Goal: Task Accomplishment & Management: Manage account settings

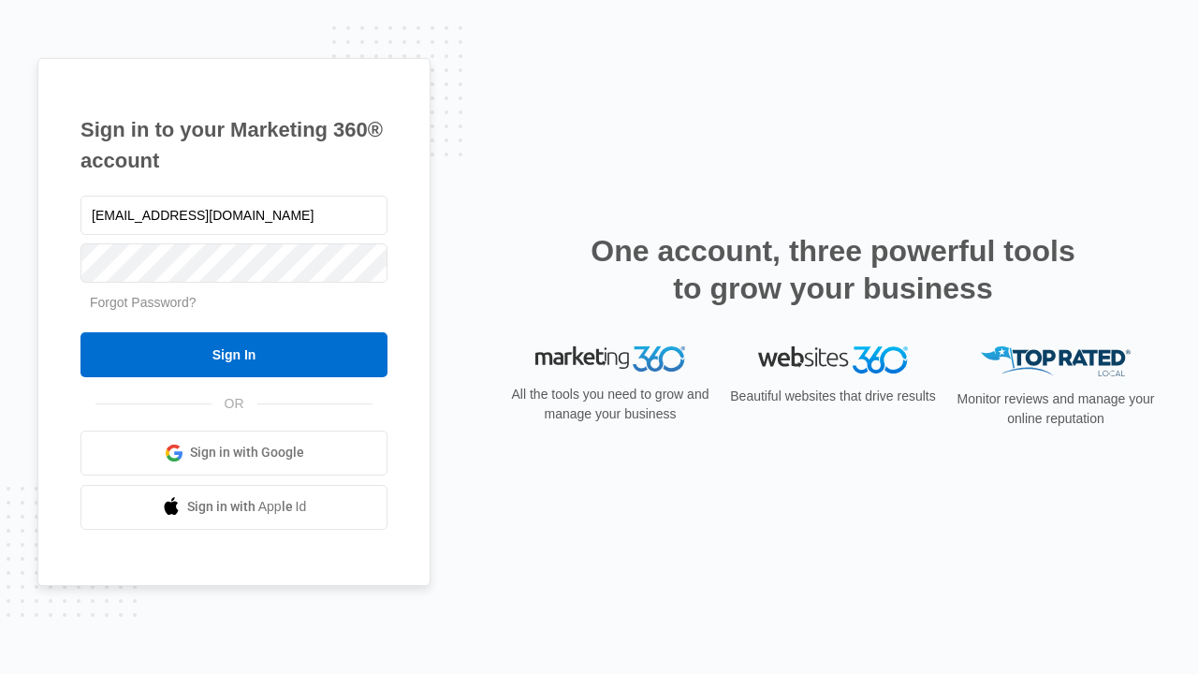
type input "dankie614@gmail.com"
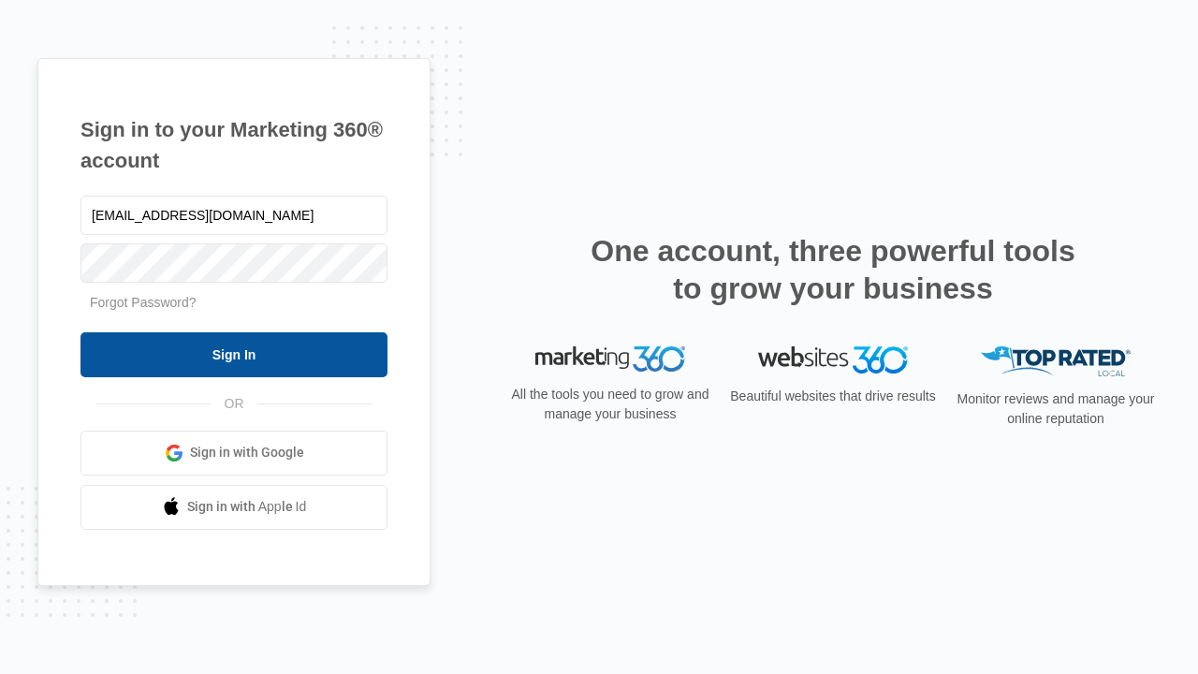
click at [234, 354] on input "Sign In" at bounding box center [233, 354] width 307 height 45
